Goal: Transaction & Acquisition: Obtain resource

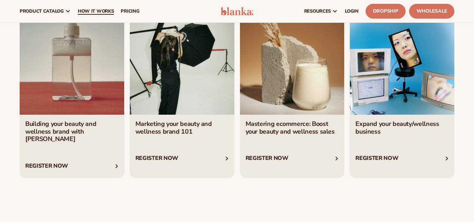
scroll to position [2542, 0]
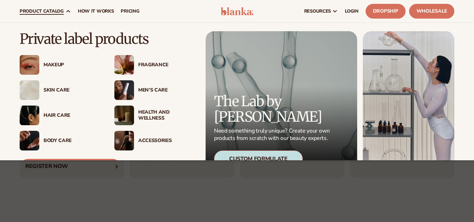
click at [52, 6] on link "product catalog" at bounding box center [45, 11] width 58 height 22
click at [54, 9] on span "product catalog" at bounding box center [42, 11] width 44 height 6
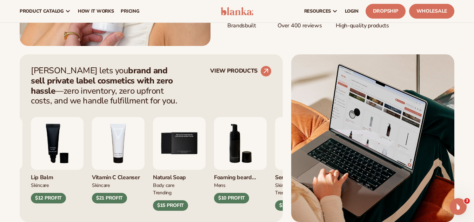
scroll to position [187, 0]
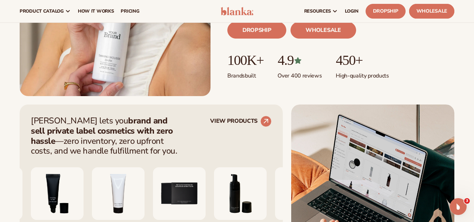
click at [426, 8] on link "Wholesale" at bounding box center [431, 11] width 45 height 15
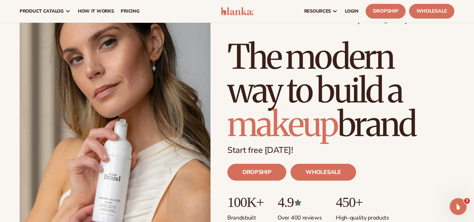
scroll to position [0, 0]
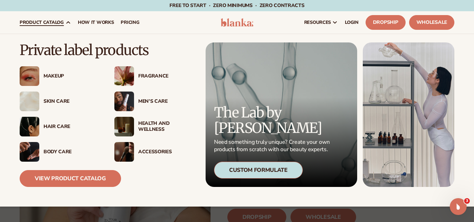
click at [49, 20] on span "product catalog" at bounding box center [42, 23] width 44 height 6
click at [64, 24] on link "product catalog" at bounding box center [45, 22] width 58 height 22
click at [69, 176] on link "View Product Catalog" at bounding box center [70, 178] width 101 height 17
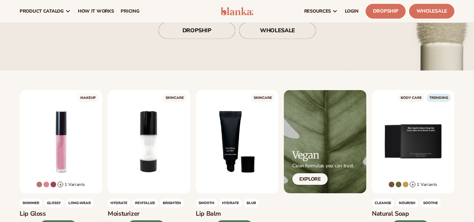
scroll to position [131, 0]
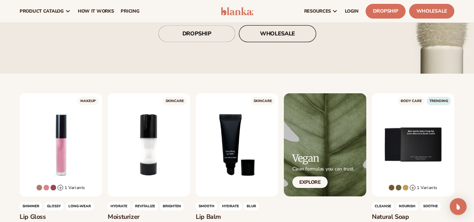
click at [273, 37] on link "WHOLESALE" at bounding box center [277, 33] width 77 height 17
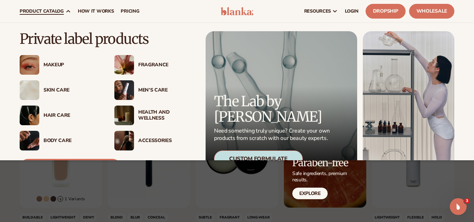
scroll to position [35, 0]
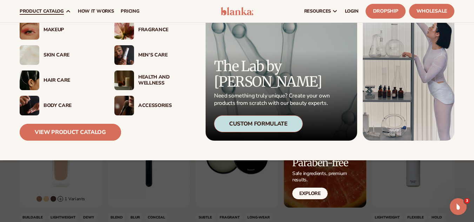
click at [77, 137] on link "View Product Catalog" at bounding box center [70, 132] width 101 height 17
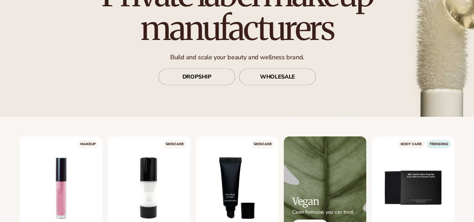
scroll to position [88, 0]
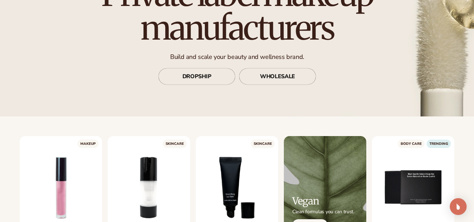
click at [270, 65] on div "Private label makeup manufacturers Build and scale your beauty and wellness bra…" at bounding box center [237, 31] width 313 height 136
click at [277, 74] on link "WHOLESALE" at bounding box center [277, 76] width 77 height 17
